Goal: Task Accomplishment & Management: Manage account settings

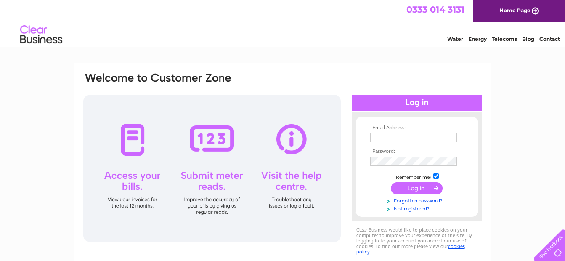
type input "office@dglstainless.co.uk"
click at [427, 190] on input "submit" at bounding box center [417, 188] width 52 height 12
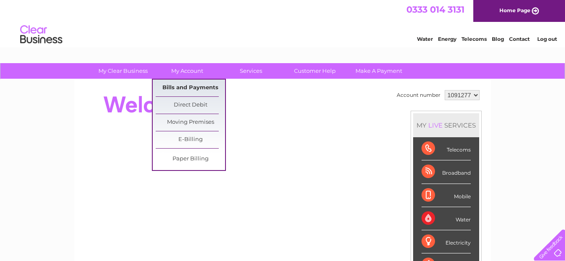
click at [186, 87] on link "Bills and Payments" at bounding box center [190, 88] width 69 height 17
click at [189, 88] on link "Bills and Payments" at bounding box center [190, 88] width 69 height 17
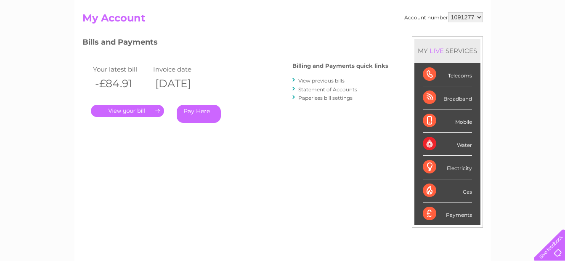
click at [141, 113] on link "." at bounding box center [127, 111] width 73 height 12
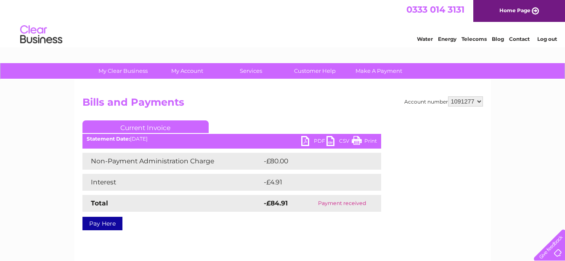
click at [477, 99] on select "1091277" at bounding box center [465, 101] width 35 height 10
drag, startPoint x: 501, startPoint y: 134, endPoint x: 510, endPoint y: 80, distance: 55.0
click at [502, 133] on div "My Clear Business Login Details My Details My Preferences Link Account My Accou…" at bounding box center [282, 261] width 565 height 396
click at [544, 40] on link "Log out" at bounding box center [547, 39] width 20 height 6
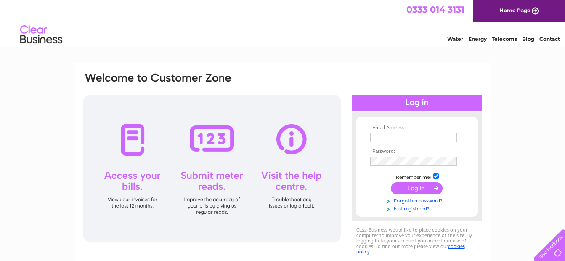
type input "[EMAIL_ADDRESS][DOMAIN_NAME]"
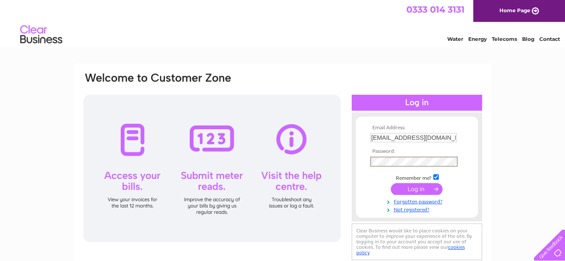
click at [349, 157] on div "Email Address: office@dglstainless.co.uk Password:" at bounding box center [282, 167] width 400 height 191
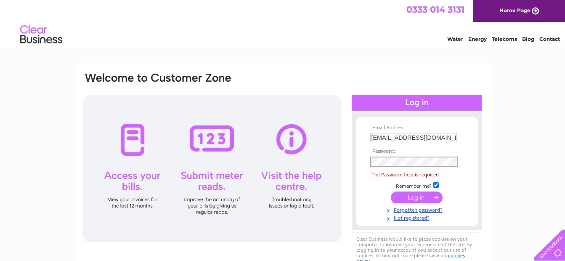
click at [536, 126] on div "Email Address: office@dglstainless.co.uk Password: Forgotten password?" at bounding box center [282, 252] width 565 height 379
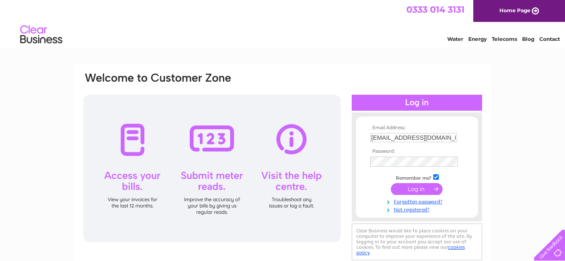
click at [410, 185] on input "submit" at bounding box center [417, 189] width 52 height 12
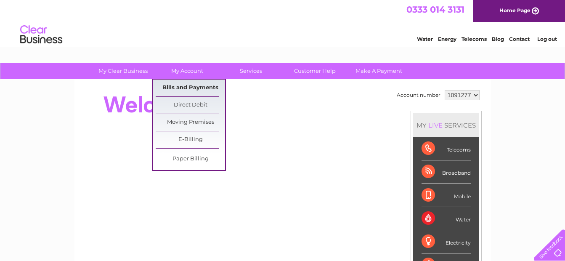
click at [169, 87] on link "Bills and Payments" at bounding box center [190, 88] width 69 height 17
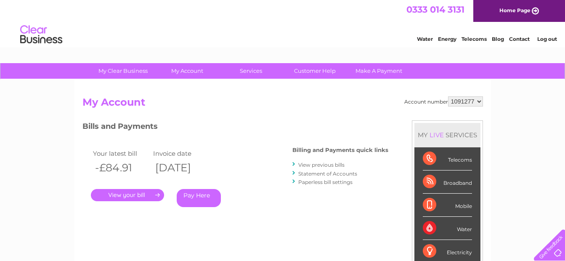
click at [545, 40] on link "Log out" at bounding box center [547, 39] width 20 height 6
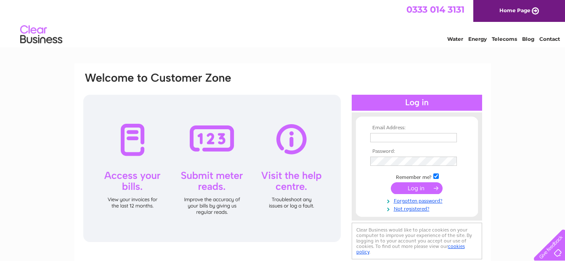
click at [31, 34] on img at bounding box center [41, 35] width 43 height 26
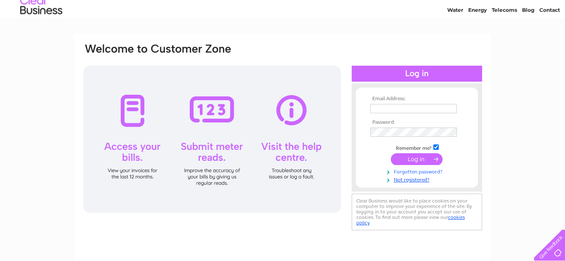
scroll to position [42, 0]
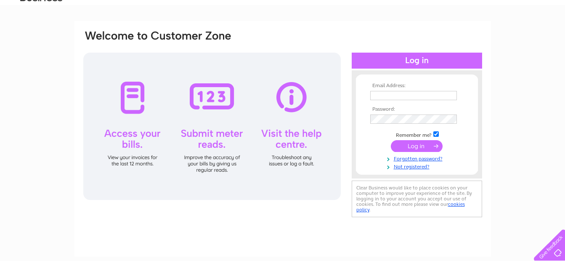
type input "[EMAIL_ADDRESS][DOMAIN_NAME]"
click at [437, 134] on input "checkbox" at bounding box center [435, 133] width 5 height 5
checkbox input "false"
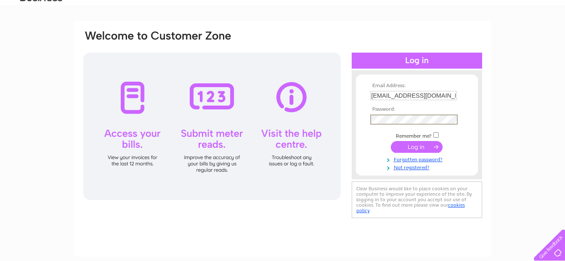
click at [355, 115] on div "Email Address: [EMAIL_ADDRESS][DOMAIN_NAME] Password:" at bounding box center [417, 125] width 130 height 92
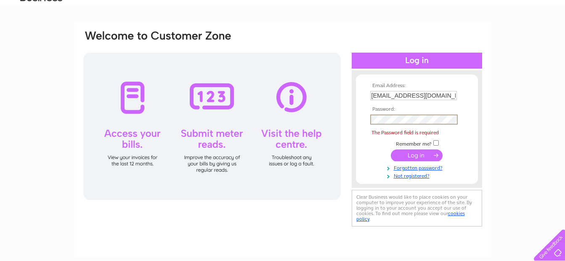
click at [528, 96] on div "Email Address: [EMAIL_ADDRESS][DOMAIN_NAME] Password: Forgotten password?" at bounding box center [282, 210] width 565 height 379
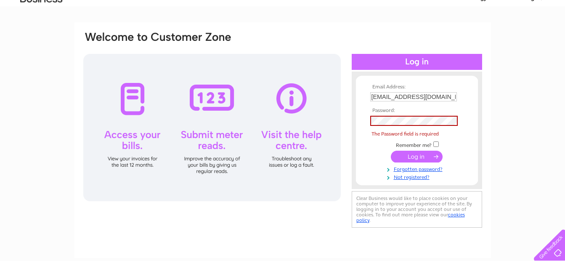
scroll to position [0, 0]
